Goal: Obtain resource: Obtain resource

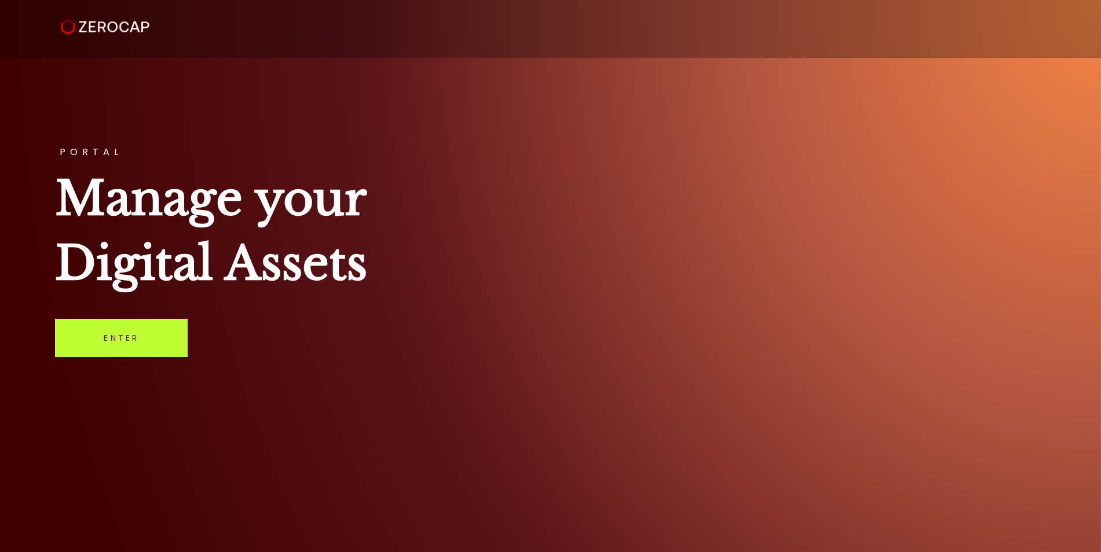
click at [157, 333] on link "Enter" at bounding box center [121, 338] width 133 height 38
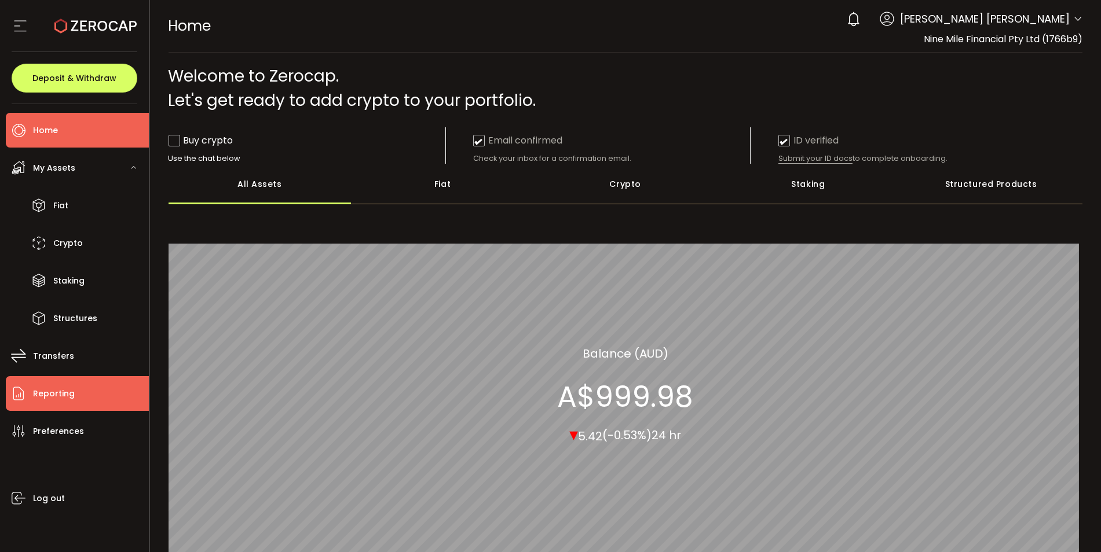
click at [46, 395] on span "Reporting" at bounding box center [54, 394] width 42 height 17
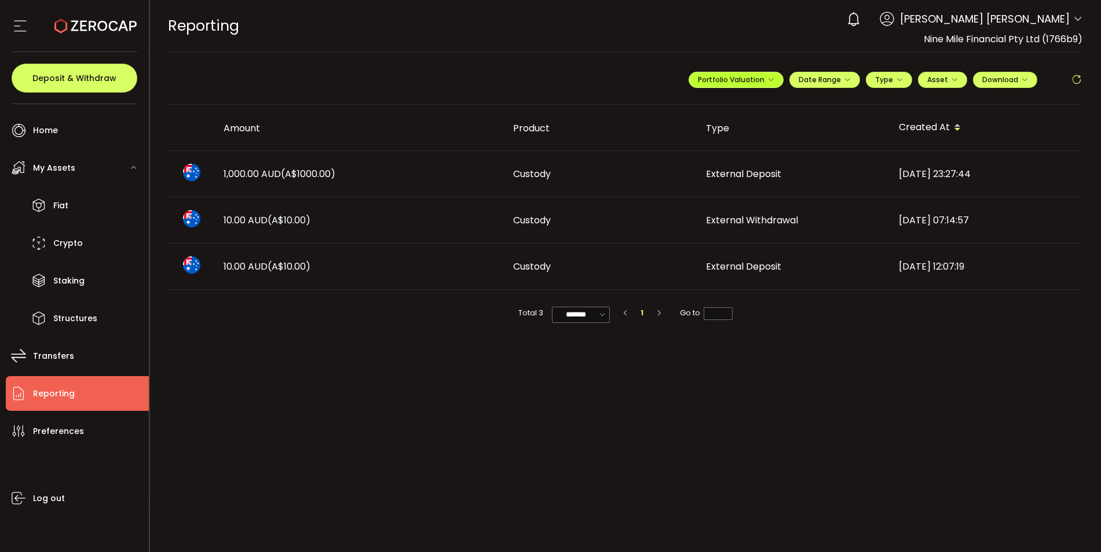
click at [775, 76] on button "Portfolio Valuation" at bounding box center [735, 80] width 95 height 16
click at [781, 106] on span "Portfolio Valuation" at bounding box center [773, 107] width 64 height 10
drag, startPoint x: 680, startPoint y: 9, endPoint x: 676, endPoint y: 21, distance: 13.4
click at [680, 9] on div "REPORTING Buy Power A$0.00 AUD Reporting Reporting Verify Your Identity 0 [PERS…" at bounding box center [625, 26] width 914 height 52
click at [833, 77] on span "Date Range" at bounding box center [824, 80] width 52 height 10
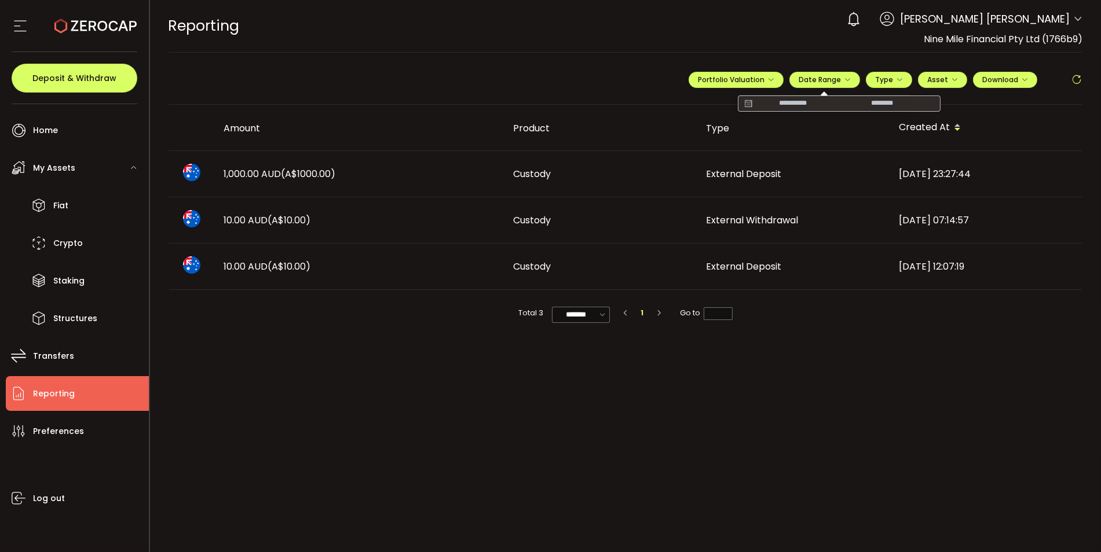
click at [750, 102] on icon at bounding box center [748, 104] width 14 height 12
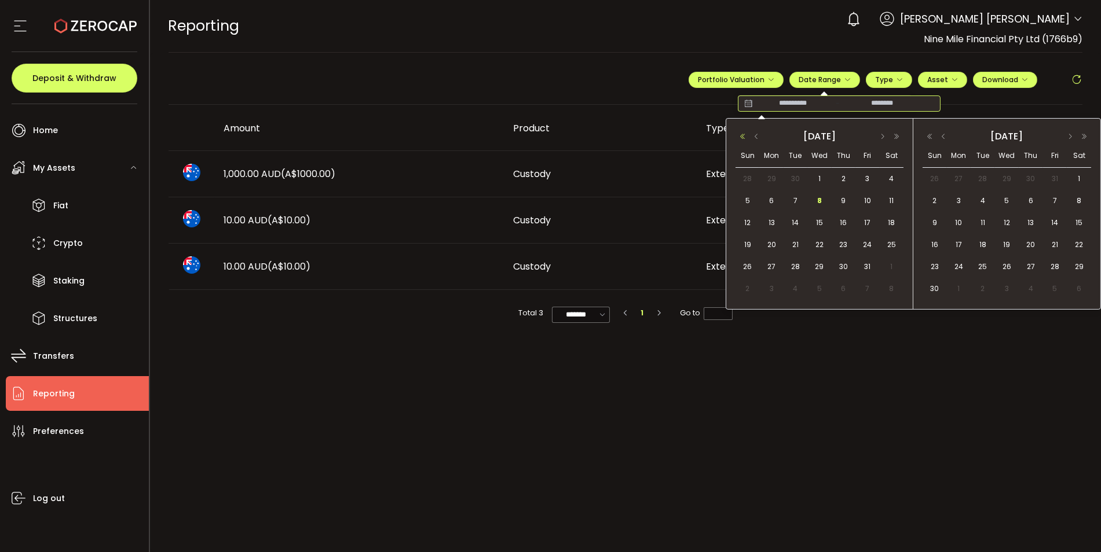
click at [748, 137] on button "button" at bounding box center [742, 137] width 14 height 8
click at [882, 137] on button "button" at bounding box center [882, 137] width 14 height 8
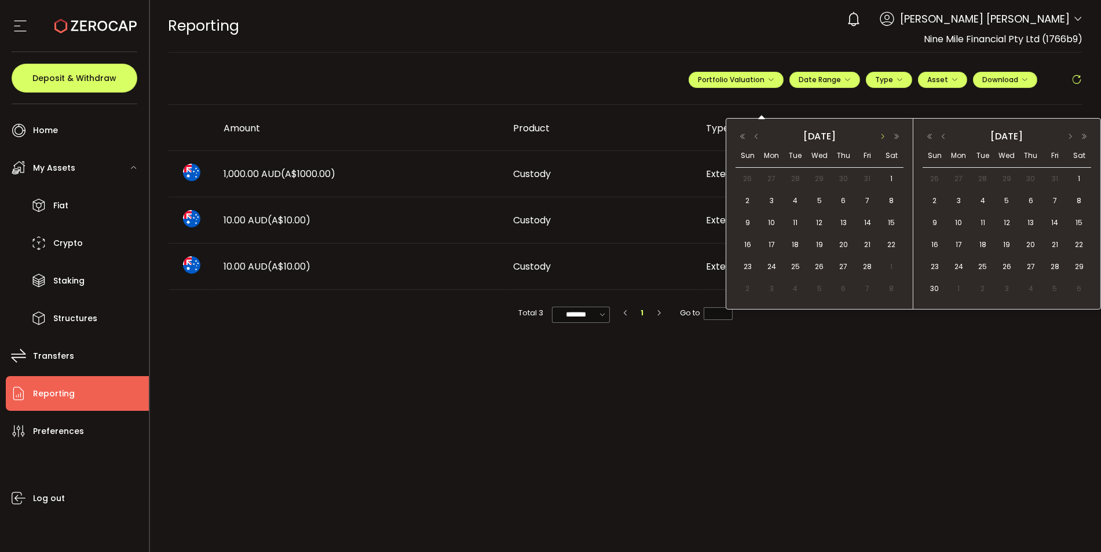
click at [882, 137] on button "button" at bounding box center [882, 137] width 14 height 8
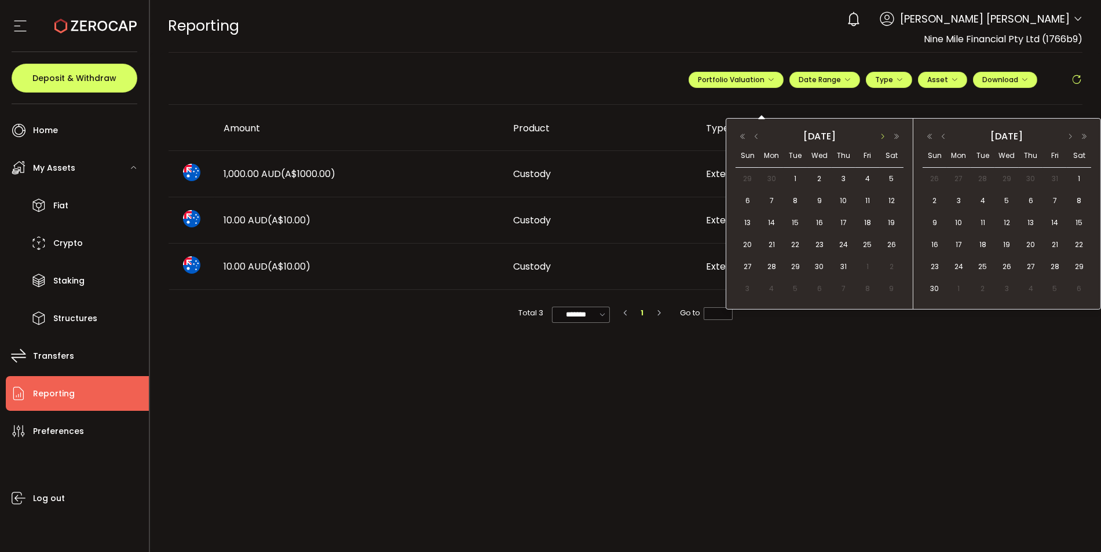
click at [882, 137] on button "button" at bounding box center [882, 137] width 14 height 8
click at [868, 174] on span "1" at bounding box center [867, 179] width 14 height 14
click at [742, 286] on span "31" at bounding box center [748, 289] width 14 height 14
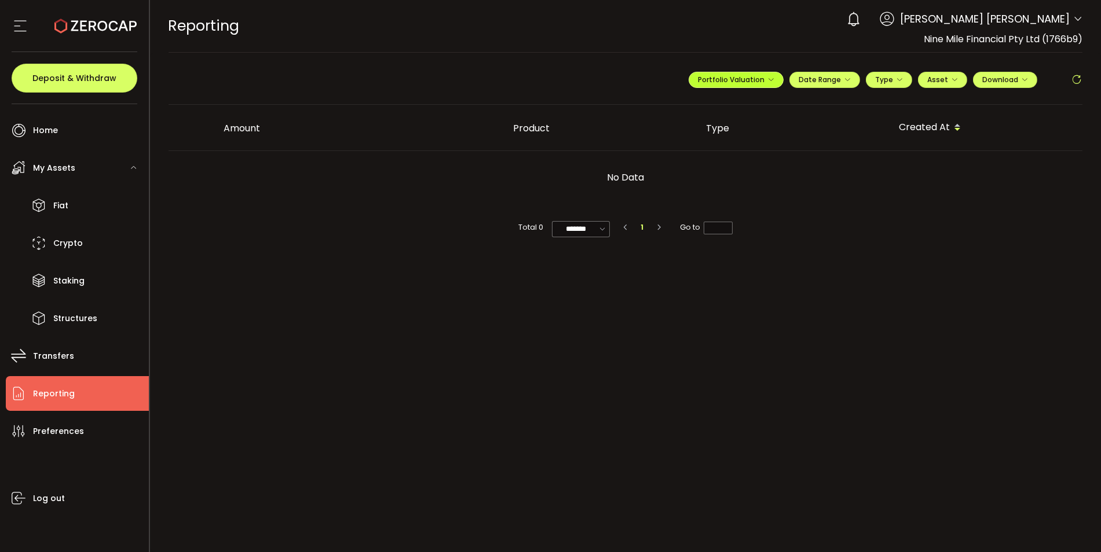
click at [734, 87] on button "Portfolio Valuation" at bounding box center [735, 80] width 95 height 16
click at [723, 108] on icon at bounding box center [723, 108] width 8 height 8
click at [897, 82] on icon "button" at bounding box center [899, 79] width 7 height 7
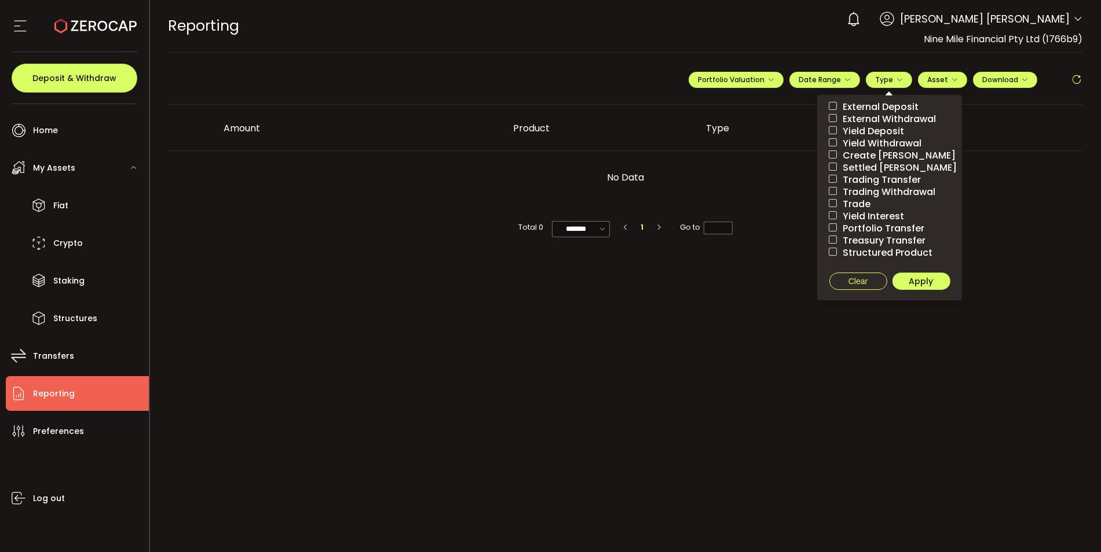
click at [830, 108] on span at bounding box center [833, 106] width 8 height 8
drag, startPoint x: 832, startPoint y: 118, endPoint x: 833, endPoint y: 129, distance: 11.0
click at [832, 119] on span at bounding box center [833, 118] width 8 height 8
click at [831, 175] on span at bounding box center [833, 179] width 8 height 8
click at [835, 189] on span at bounding box center [833, 191] width 8 height 8
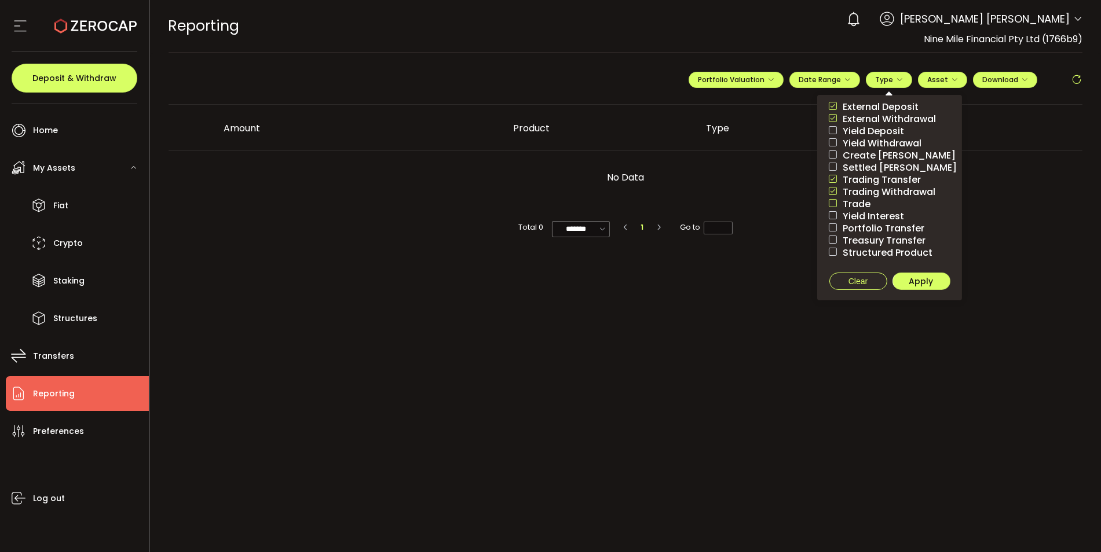
click at [830, 201] on span at bounding box center [833, 203] width 8 height 8
click at [832, 229] on span at bounding box center [833, 227] width 8 height 8
click at [833, 252] on span at bounding box center [833, 252] width 8 height 8
click at [925, 283] on span "Apply" at bounding box center [921, 282] width 24 height 12
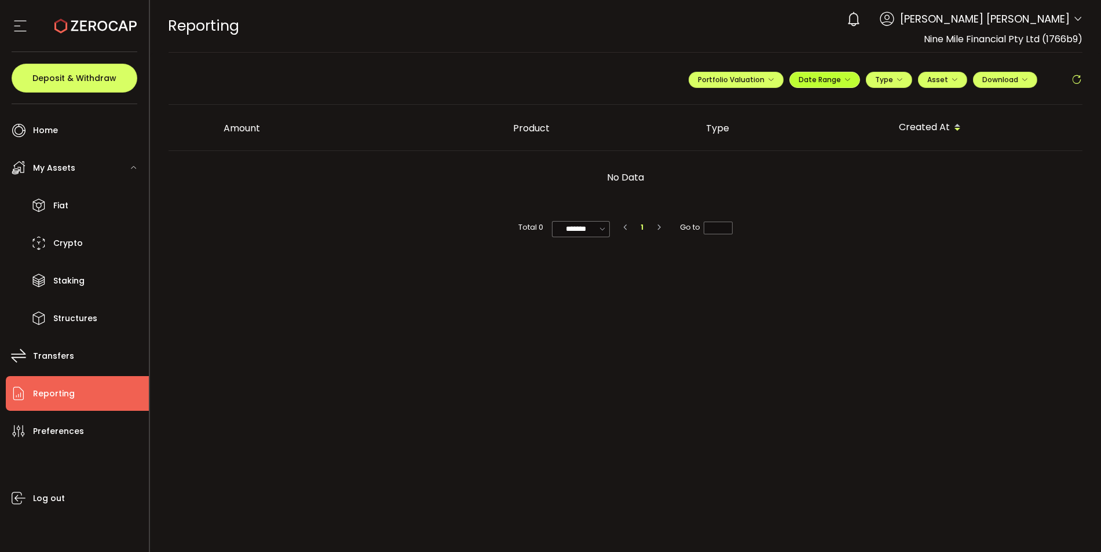
click at [822, 79] on span "Date Range" at bounding box center [824, 80] width 52 height 10
click at [762, 79] on span "Portfolio Valuation" at bounding box center [736, 80] width 76 height 10
click at [758, 105] on span "Portfolio Valuation" at bounding box center [773, 107] width 64 height 10
click at [58, 405] on li "Reporting" at bounding box center [77, 393] width 143 height 35
click at [1017, 79] on span "Download" at bounding box center [1005, 80] width 46 height 10
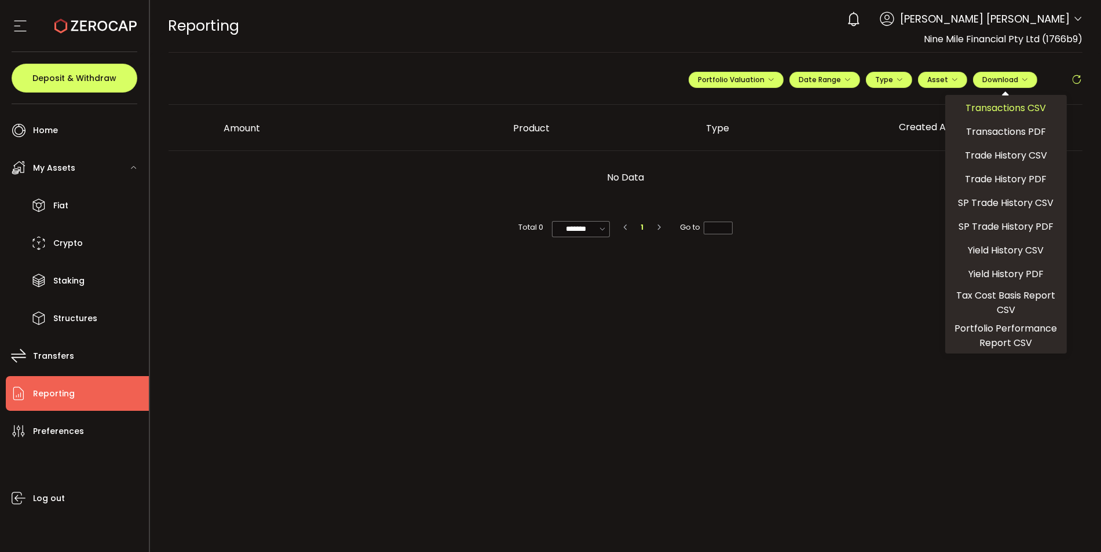
click at [1011, 107] on span "Transactions CSV" at bounding box center [1006, 108] width 80 height 14
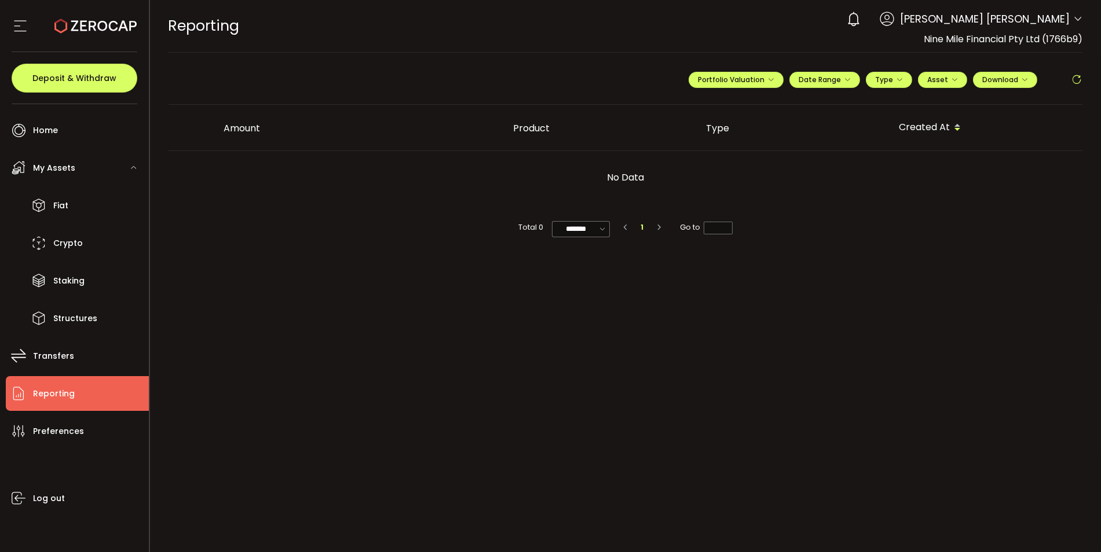
click at [643, 83] on div "**********" at bounding box center [625, 84] width 914 height 41
click at [825, 82] on span "Date Range" at bounding box center [824, 80] width 52 height 10
click at [747, 104] on icon at bounding box center [748, 104] width 14 height 12
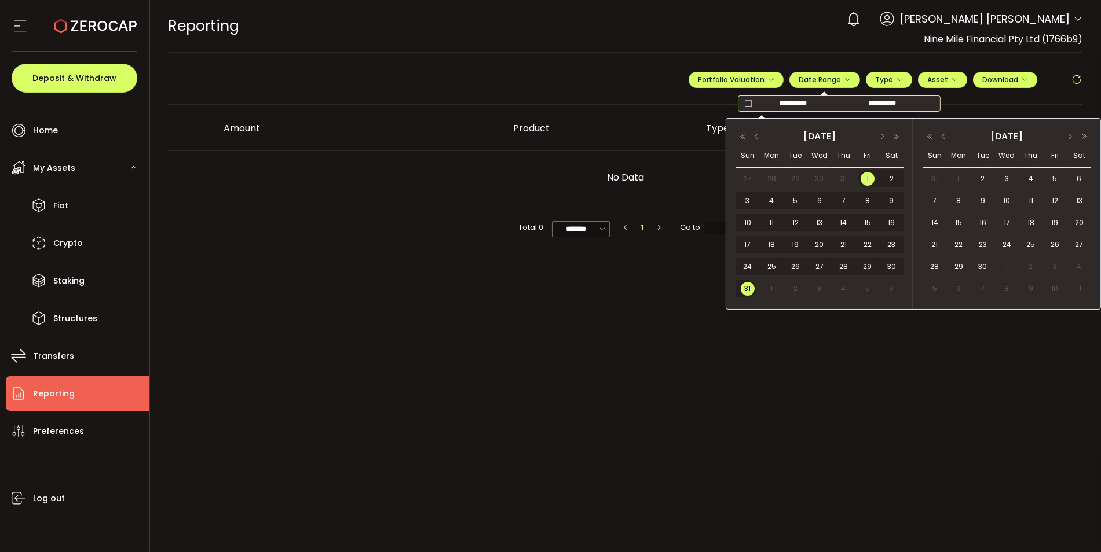
click at [833, 140] on div "[DATE]" at bounding box center [819, 136] width 110 height 17
click at [957, 175] on span "1" at bounding box center [958, 179] width 14 height 14
click at [985, 267] on span "30" at bounding box center [983, 267] width 14 height 14
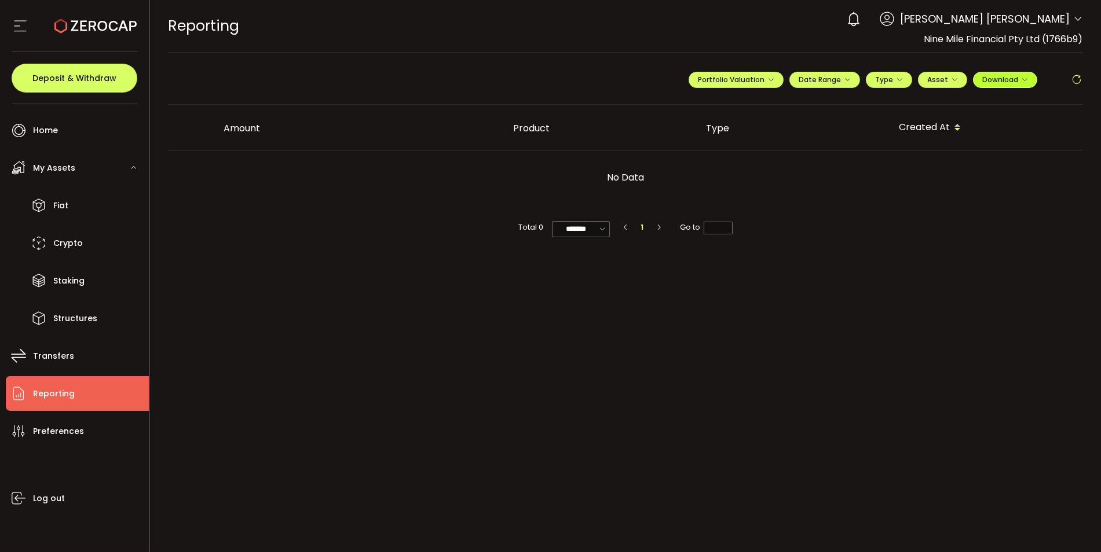
click at [995, 82] on span "Download" at bounding box center [1005, 80] width 46 height 10
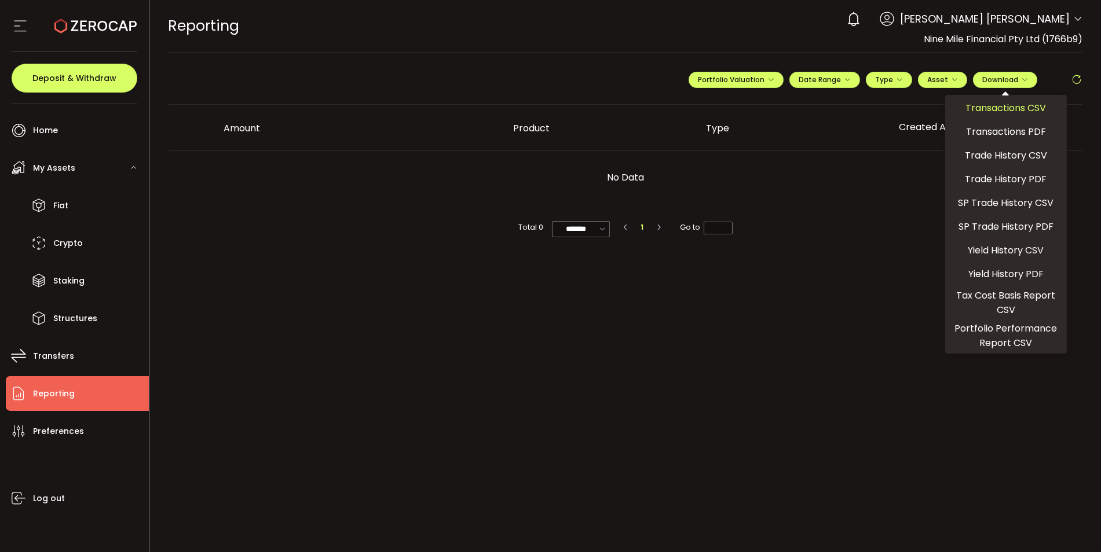
click at [978, 107] on span "Transactions CSV" at bounding box center [1006, 108] width 80 height 14
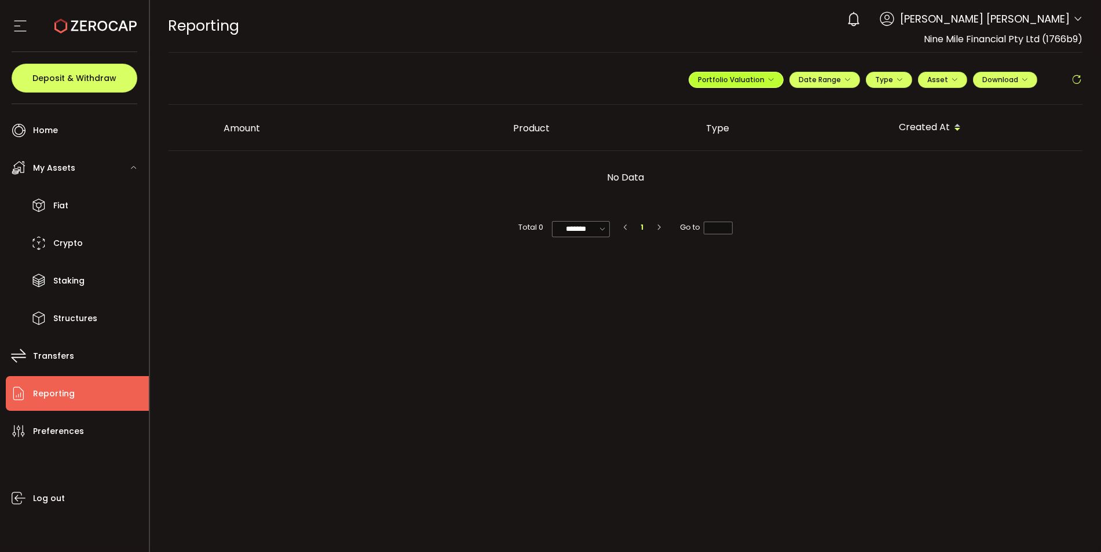
click at [741, 79] on span "Portfolio Valuation" at bounding box center [736, 80] width 76 height 10
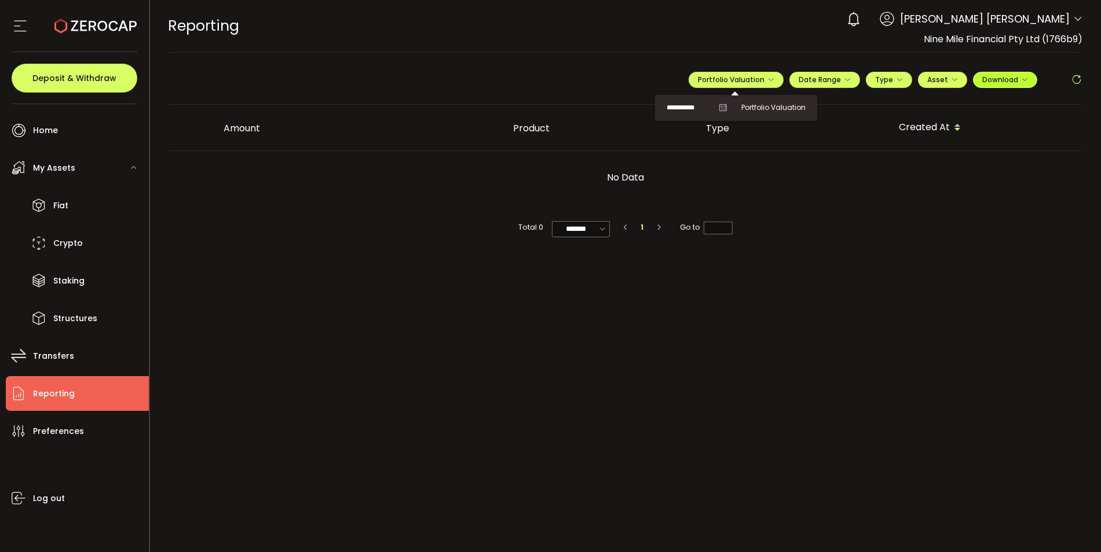
drag, startPoint x: 980, startPoint y: 74, endPoint x: 987, endPoint y: 77, distance: 7.8
click at [980, 74] on button "Download" at bounding box center [1005, 80] width 64 height 16
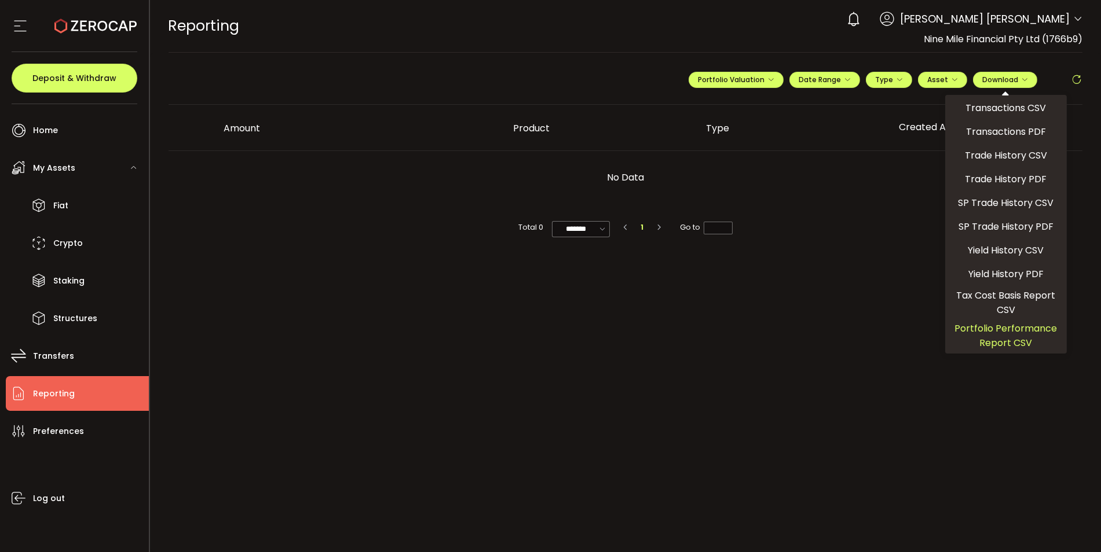
click at [1009, 332] on span "Portfolio Performance Report CSV" at bounding box center [1006, 335] width 112 height 29
click at [739, 85] on button "Portfolio Valuation" at bounding box center [735, 80] width 95 height 16
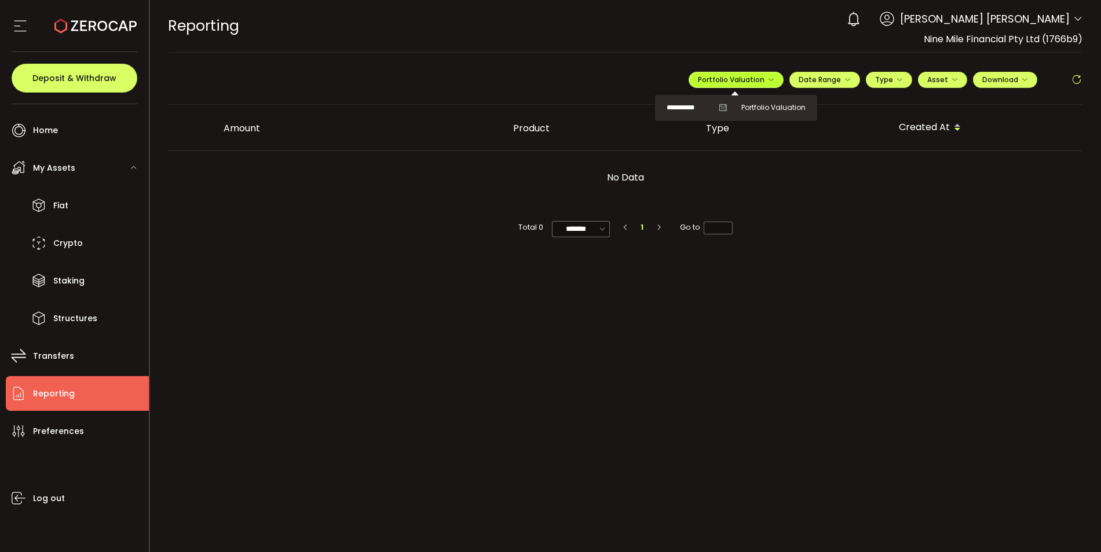
click at [732, 82] on span "Portfolio Valuation" at bounding box center [736, 80] width 76 height 10
click at [724, 80] on span "Portfolio Valuation" at bounding box center [736, 80] width 76 height 10
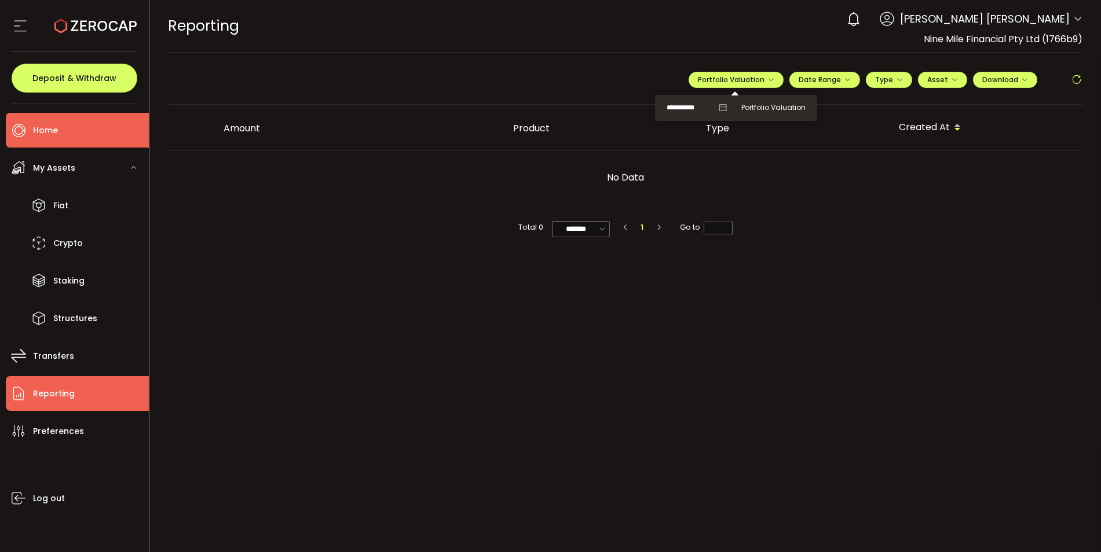
click at [31, 124] on li "Home" at bounding box center [77, 130] width 143 height 35
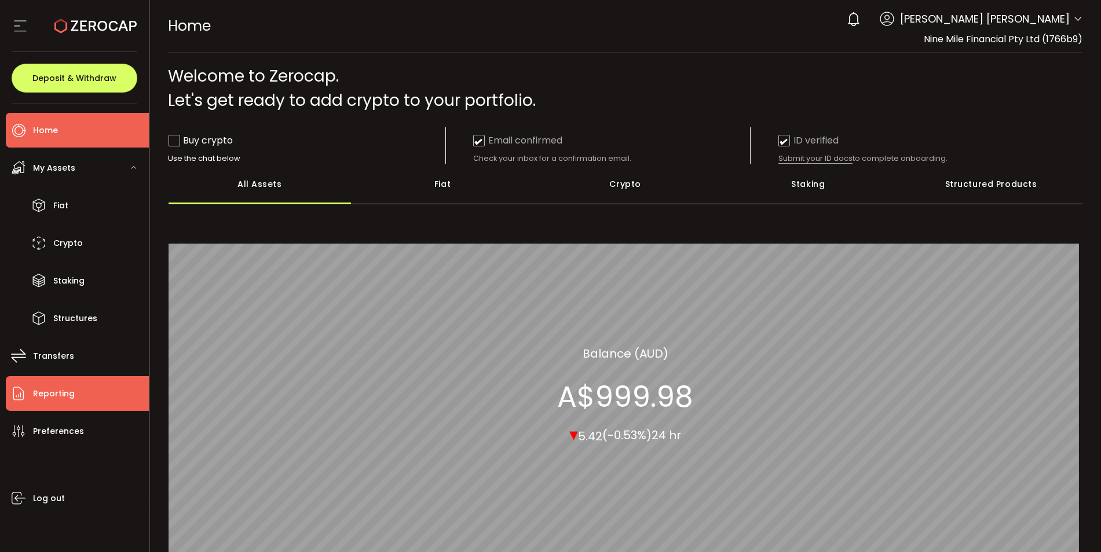
click at [64, 397] on span "Reporting" at bounding box center [54, 394] width 42 height 17
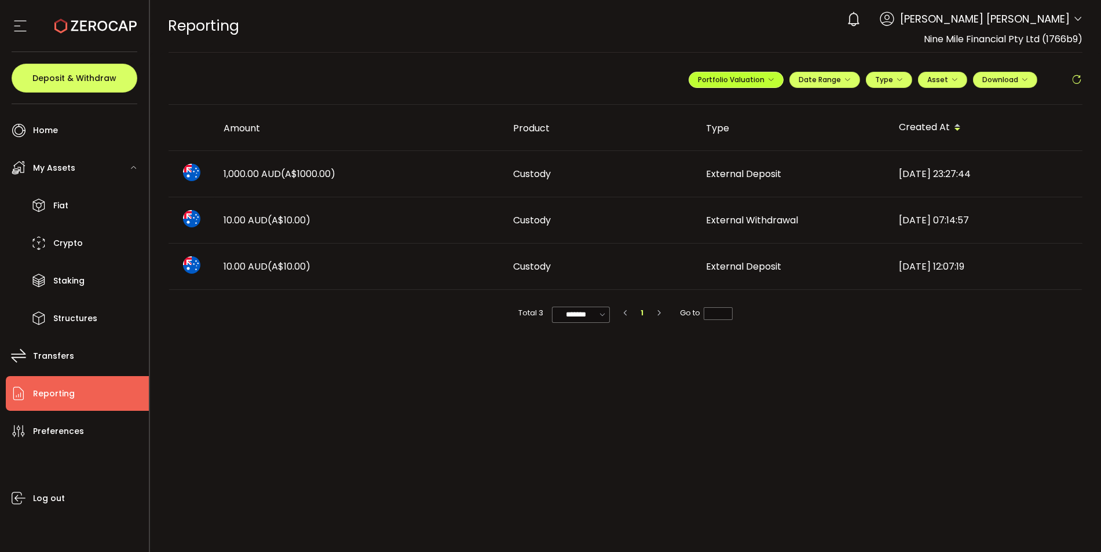
click at [761, 83] on span "Portfolio Valuation" at bounding box center [736, 80] width 76 height 10
click at [720, 107] on icon at bounding box center [723, 108] width 8 height 8
click at [875, 76] on span "Type" at bounding box center [889, 80] width 28 height 10
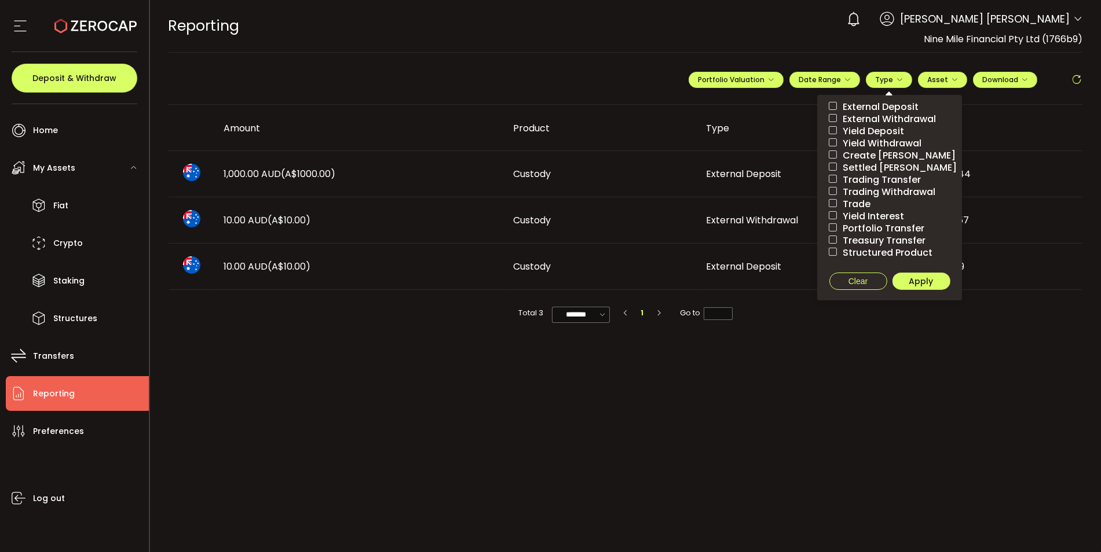
click at [838, 104] on span "External Deposit" at bounding box center [878, 106] width 82 height 11
click at [833, 116] on span at bounding box center [833, 118] width 8 height 8
click at [837, 247] on span "Structured Product" at bounding box center [885, 252] width 96 height 11
click at [834, 234] on label "Treasury Transfer" at bounding box center [889, 240] width 145 height 12
click at [832, 225] on span at bounding box center [833, 227] width 8 height 8
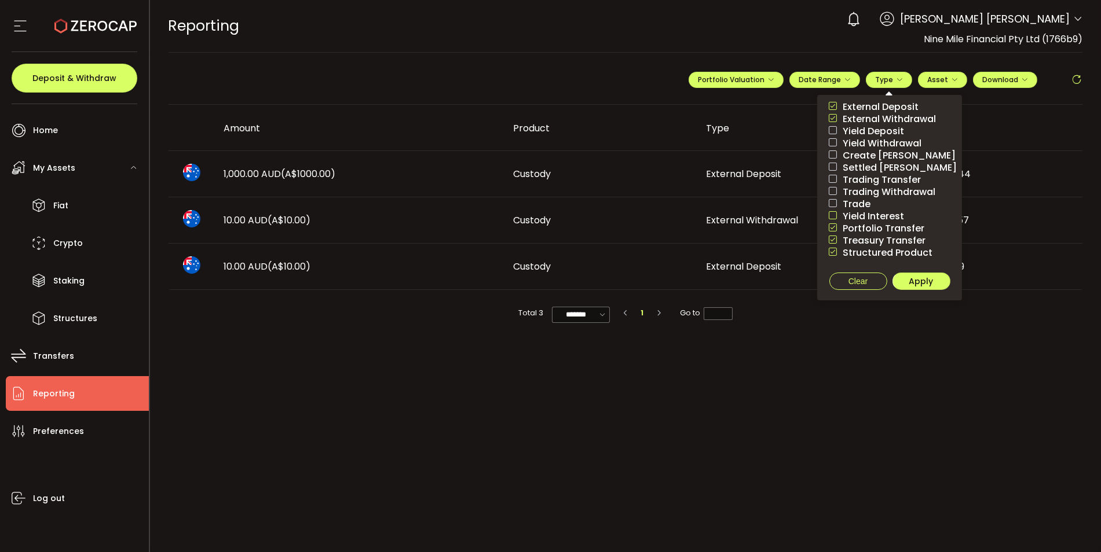
click at [835, 213] on span at bounding box center [833, 215] width 8 height 8
click at [834, 207] on span at bounding box center [833, 203] width 8 height 9
click at [832, 192] on span at bounding box center [833, 191] width 8 height 8
click at [834, 179] on span at bounding box center [833, 179] width 8 height 8
click at [833, 163] on span at bounding box center [833, 167] width 8 height 8
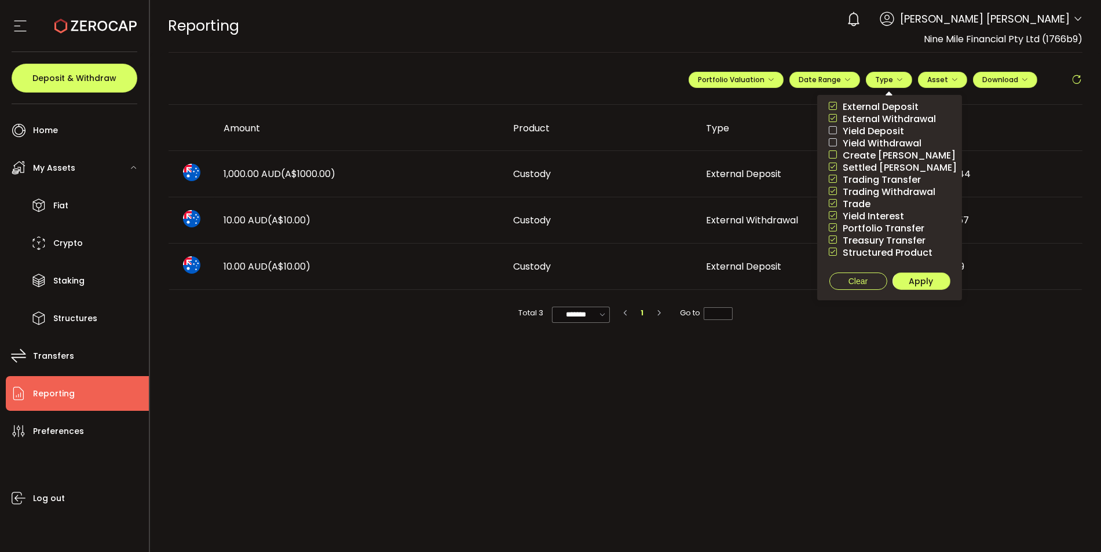
click at [834, 152] on span at bounding box center [833, 155] width 8 height 8
drag, startPoint x: 831, startPoint y: 144, endPoint x: 833, endPoint y: 138, distance: 6.6
click at [831, 142] on span at bounding box center [833, 142] width 8 height 8
click at [832, 127] on span at bounding box center [833, 130] width 8 height 8
click at [928, 280] on span "Apply" at bounding box center [921, 282] width 24 height 12
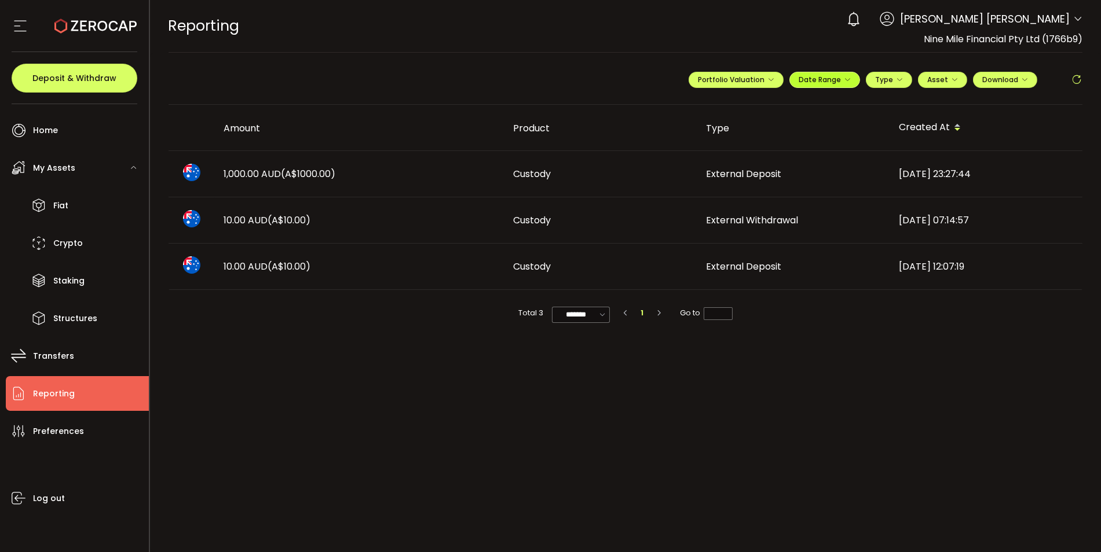
click at [833, 83] on span "Date Range" at bounding box center [824, 80] width 52 height 10
click at [746, 101] on icon at bounding box center [748, 104] width 14 height 12
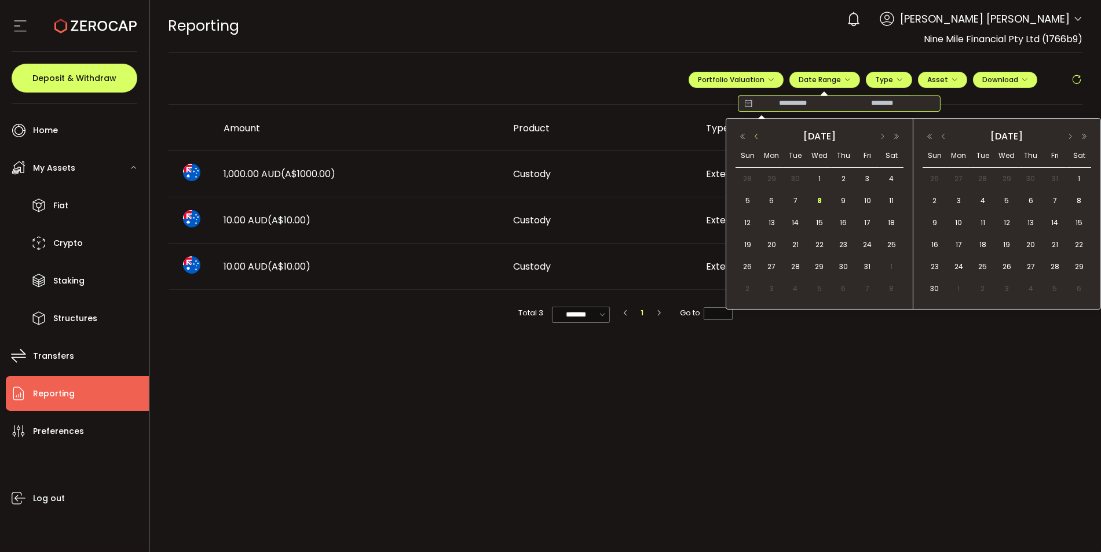
click at [757, 136] on button "button" at bounding box center [756, 137] width 14 height 8
click at [757, 134] on button "button" at bounding box center [756, 137] width 14 height 8
click at [868, 175] on span "1" at bounding box center [867, 179] width 14 height 14
click at [947, 135] on button "button" at bounding box center [943, 137] width 14 height 8
click at [943, 137] on button "button" at bounding box center [943, 137] width 14 height 8
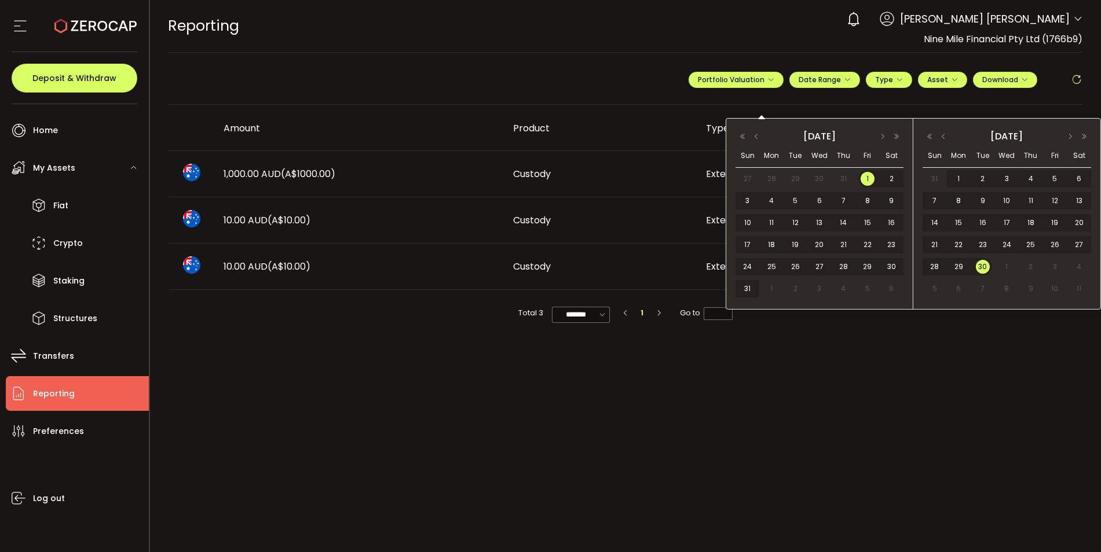
click at [978, 259] on div "30" at bounding box center [980, 266] width 21 height 17
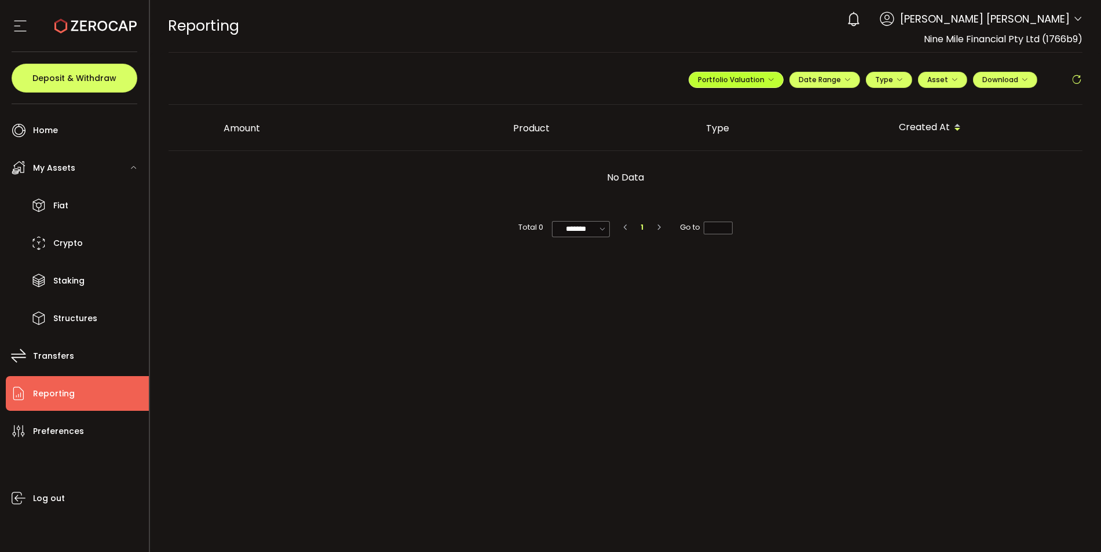
click at [742, 80] on span "Portfolio Valuation" at bounding box center [736, 80] width 76 height 10
click at [760, 105] on span "Portfolio Valuation" at bounding box center [773, 107] width 64 height 10
click at [738, 83] on span "Portfolio Valuation" at bounding box center [736, 80] width 76 height 10
click at [744, 75] on span "Portfolio Valuation" at bounding box center [736, 80] width 76 height 10
click at [757, 104] on span "Portfolio Valuation" at bounding box center [773, 107] width 64 height 10
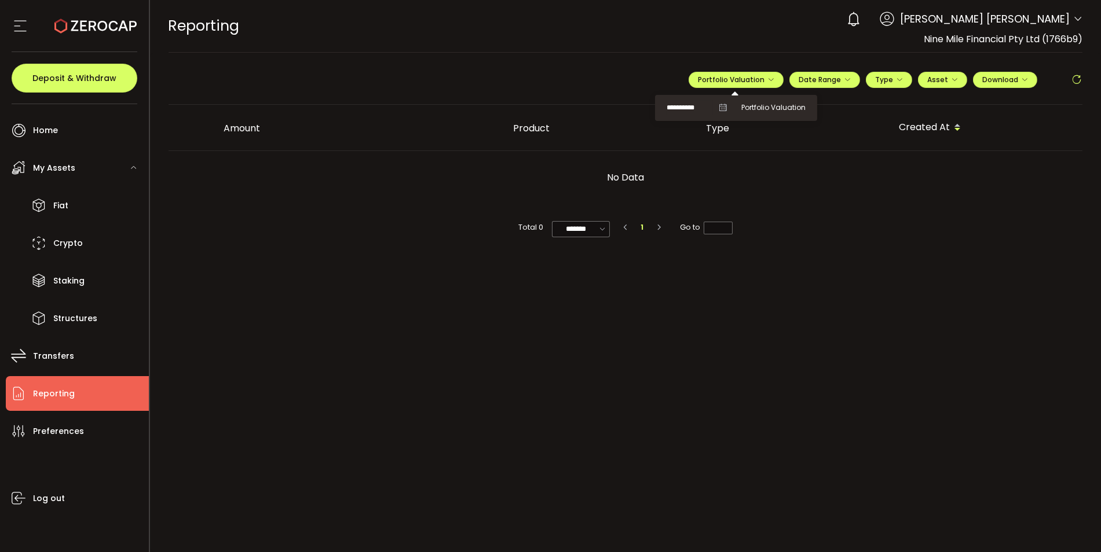
click at [723, 107] on icon at bounding box center [723, 108] width 8 height 8
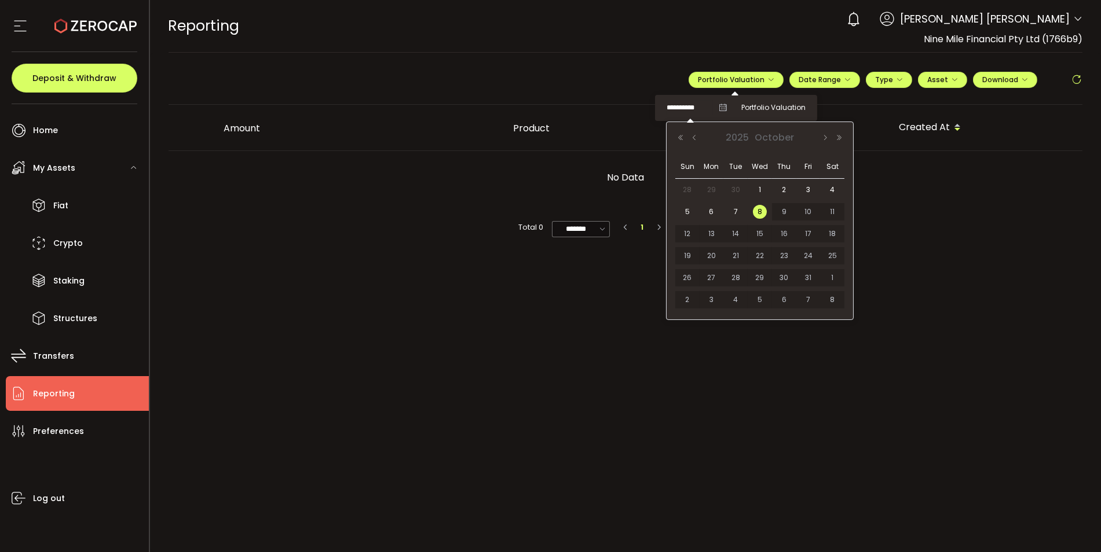
click at [694, 109] on input "**********" at bounding box center [689, 108] width 46 height 14
click at [692, 135] on button "Previous Month" at bounding box center [694, 138] width 14 height 8
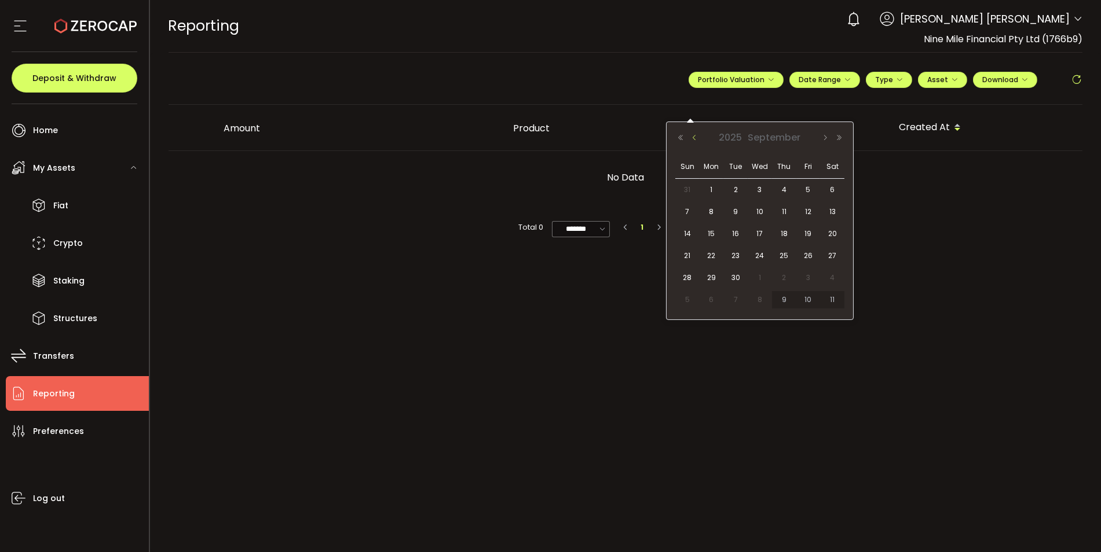
click at [693, 135] on button "Previous Month" at bounding box center [694, 138] width 14 height 8
click at [684, 299] on span "31" at bounding box center [687, 300] width 14 height 14
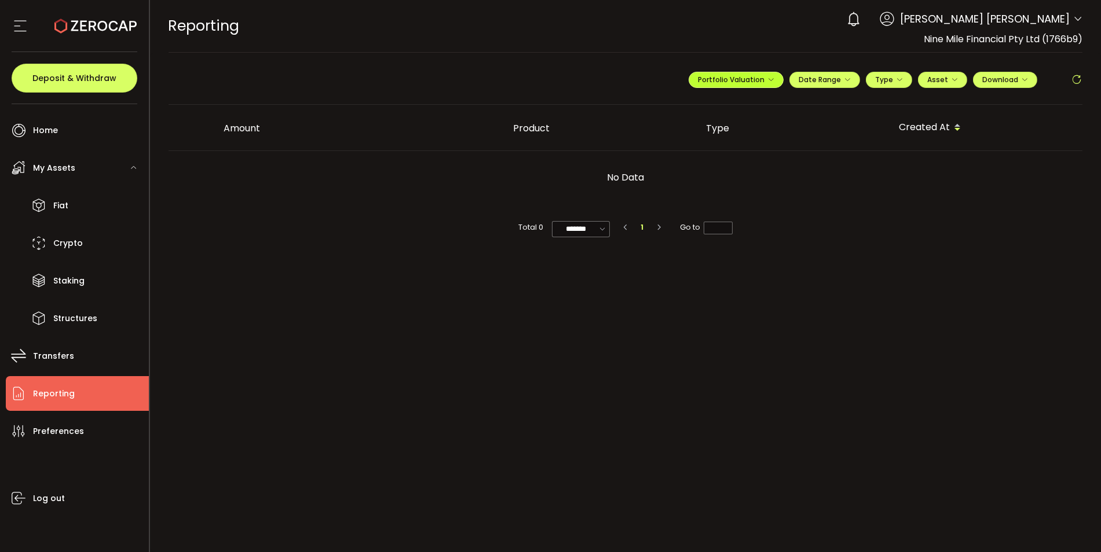
click at [761, 78] on span "Portfolio Valuation" at bounding box center [736, 80] width 76 height 10
click at [723, 107] on icon at bounding box center [723, 108] width 8 height 8
click at [760, 107] on span "Portfolio Valuation" at bounding box center [773, 107] width 64 height 10
drag, startPoint x: 764, startPoint y: 107, endPoint x: 750, endPoint y: 107, distance: 13.9
click at [764, 107] on span "Portfolio Valuation" at bounding box center [773, 107] width 64 height 10
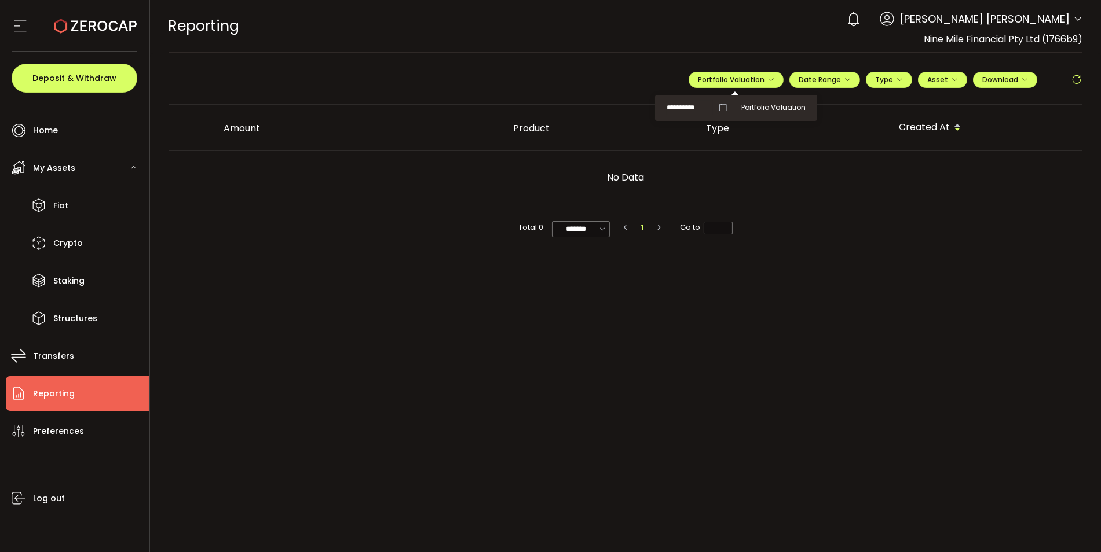
click at [719, 107] on icon at bounding box center [723, 108] width 8 height 8
click at [691, 109] on input "**********" at bounding box center [689, 108] width 46 height 14
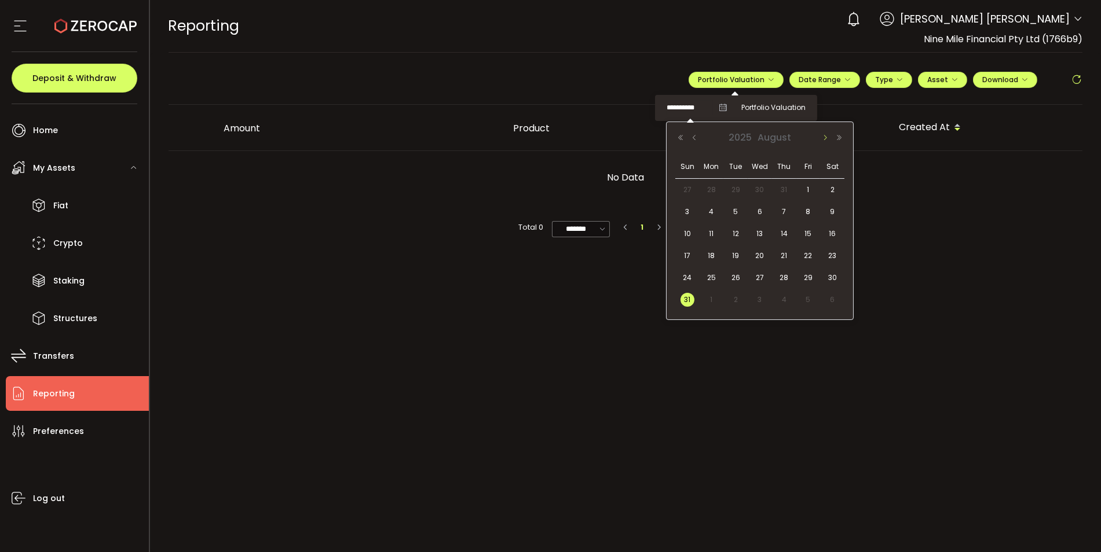
click at [824, 135] on button "Next Month" at bounding box center [825, 138] width 14 height 8
click at [737, 277] on span "30" at bounding box center [735, 278] width 14 height 14
